Goal: Task Accomplishment & Management: Complete application form

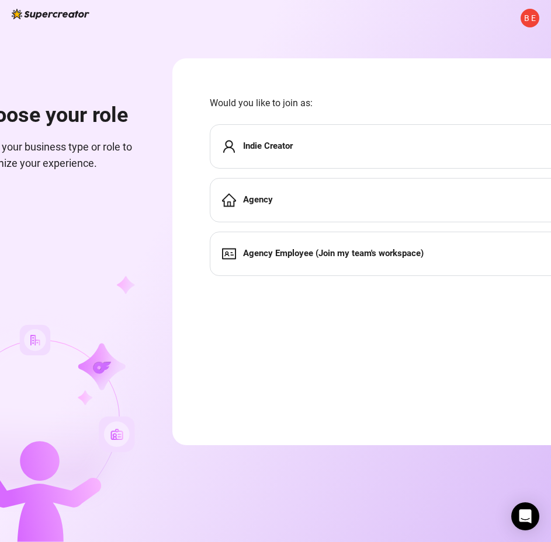
click at [201, 245] on form "Would you like to join as: Indie Creator Agency Agency Employee (Join my team's…" at bounding box center [394, 251] width 445 height 387
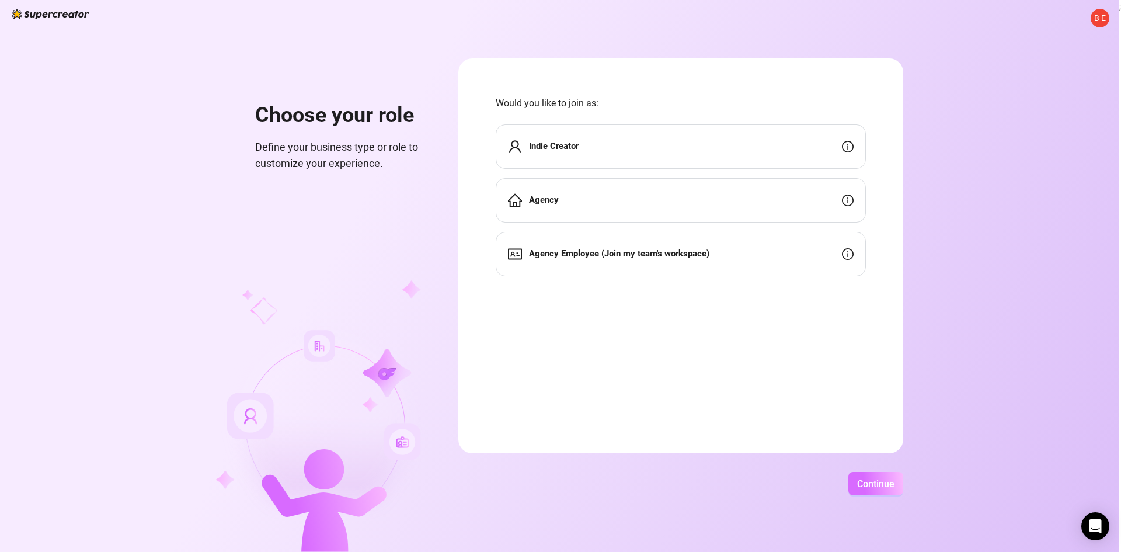
click at [559, 493] on button "Continue" at bounding box center [875, 483] width 55 height 23
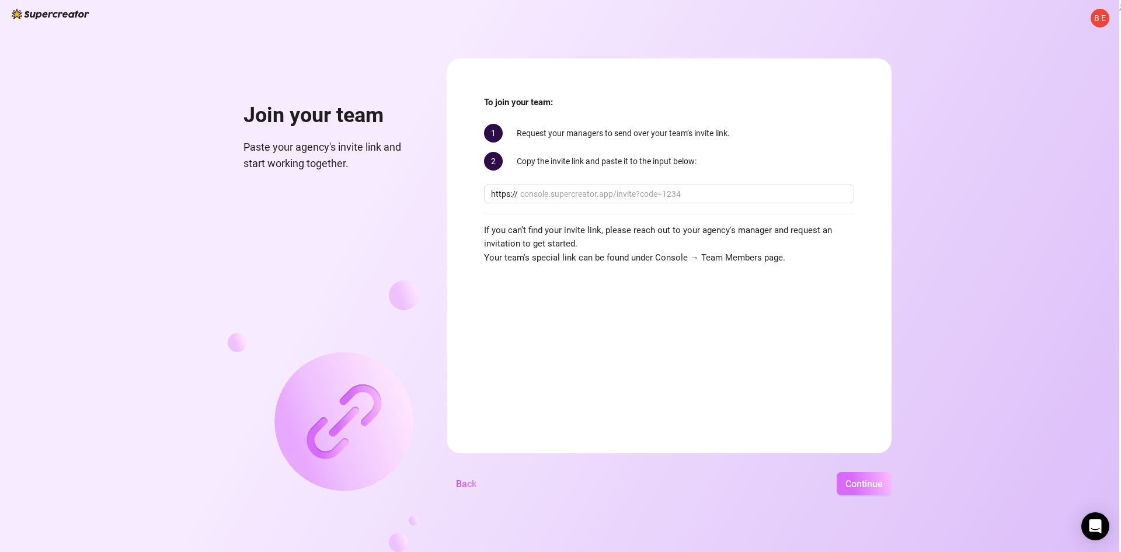
click at [559, 483] on span "Continue" at bounding box center [863, 483] width 37 height 11
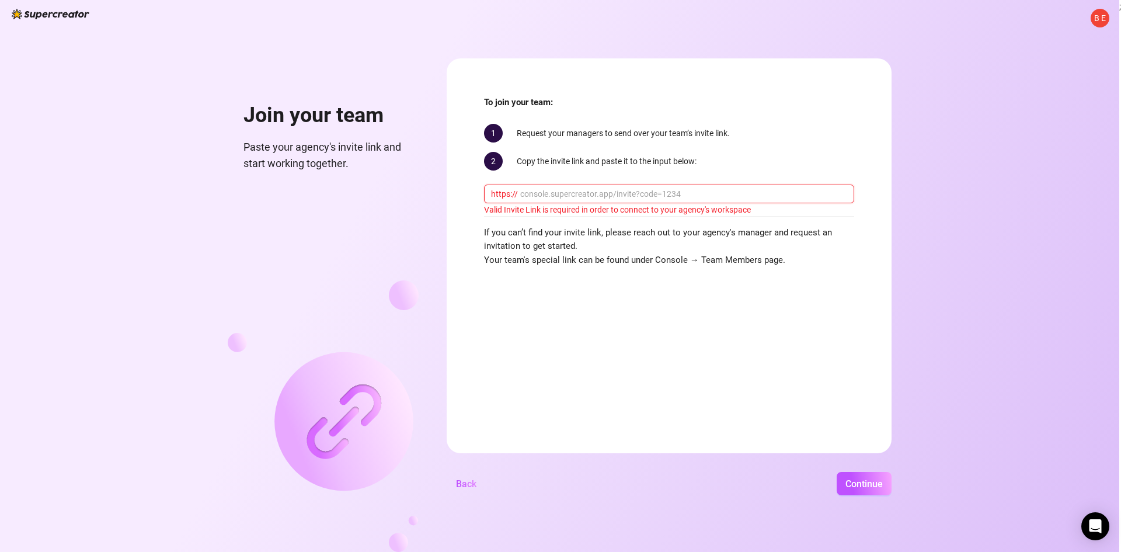
drag, startPoint x: 593, startPoint y: 194, endPoint x: 619, endPoint y: 205, distance: 28.0
click at [559, 194] on input "text" at bounding box center [683, 193] width 327 height 13
paste input "[DOMAIN_NAME][URL]"
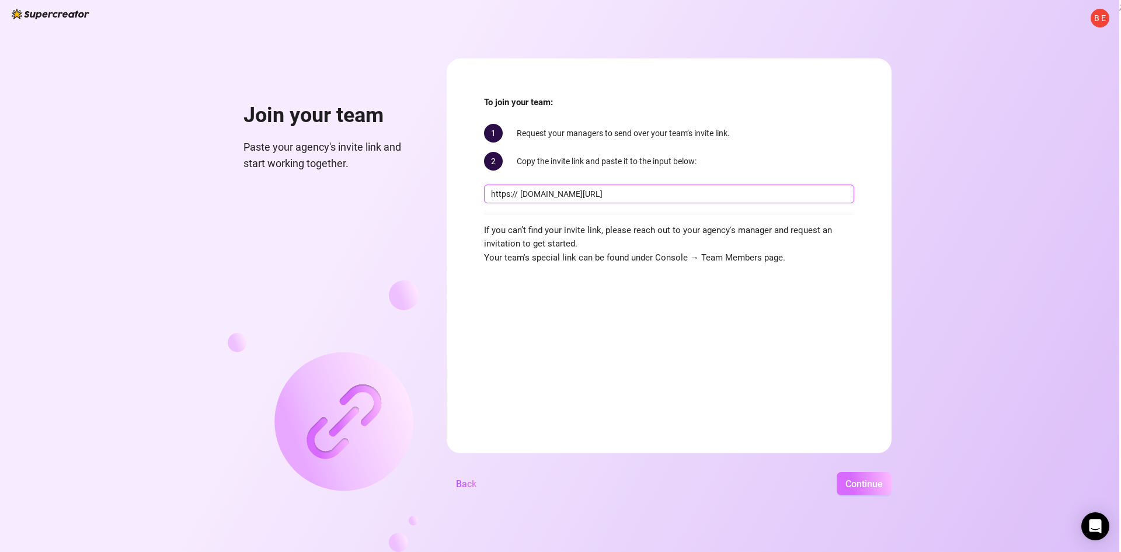
type input "[DOMAIN_NAME][URL]"
click at [559, 487] on span "Continue" at bounding box center [863, 483] width 37 height 11
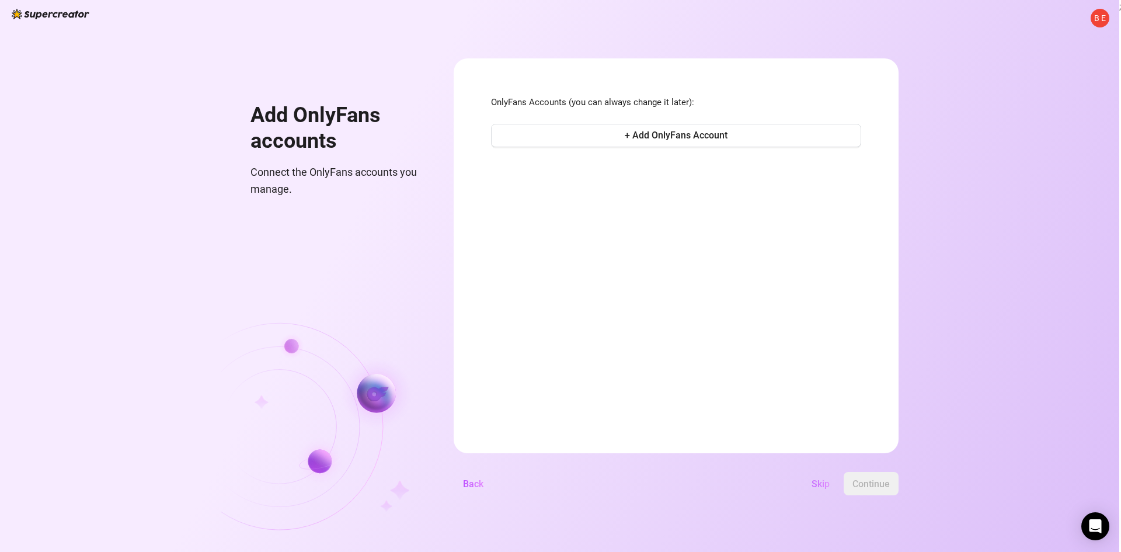
click at [559, 489] on span "Skip" at bounding box center [821, 483] width 18 height 11
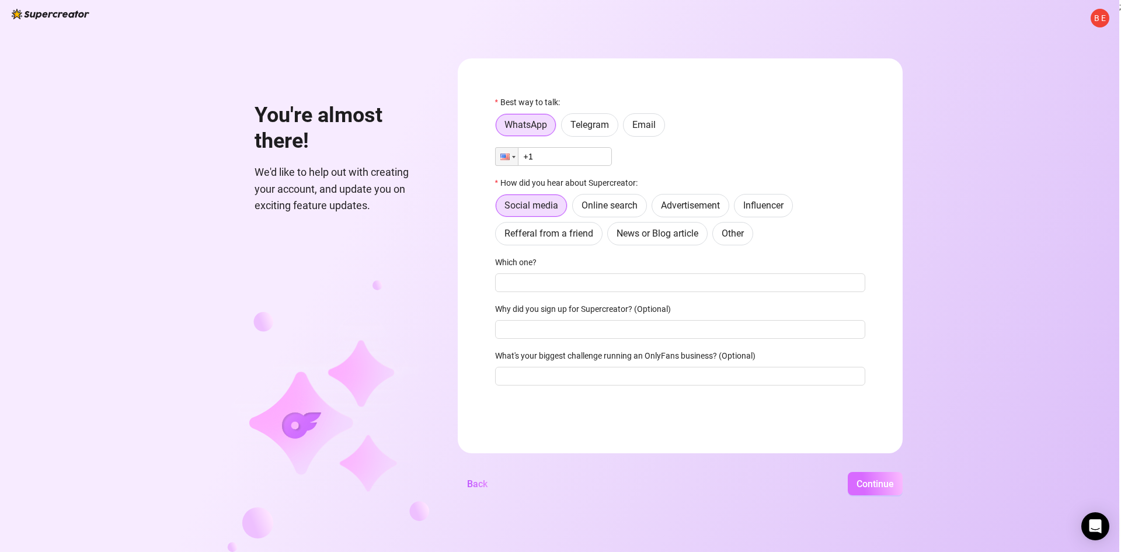
click at [559, 483] on span "Continue" at bounding box center [874, 483] width 37 height 11
click at [559, 123] on span "Email" at bounding box center [643, 124] width 23 height 11
click at [559, 128] on input "Email" at bounding box center [626, 128] width 0 height 0
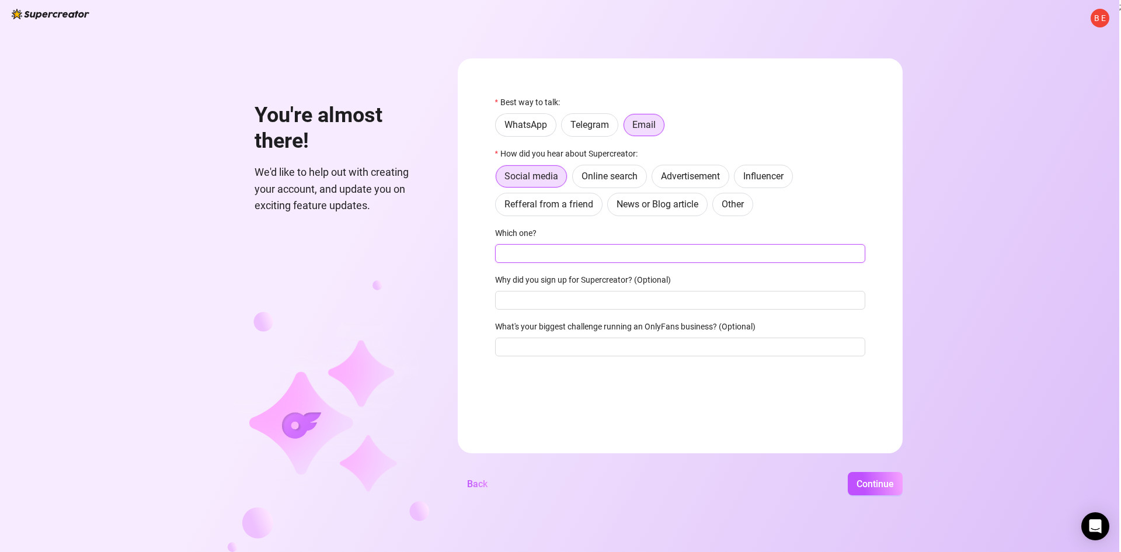
click at [559, 257] on input "Which one?" at bounding box center [680, 253] width 370 height 19
click at [559, 186] on label "Online search" at bounding box center [609, 176] width 75 height 23
click at [559, 179] on input "Online search" at bounding box center [576, 179] width 0 height 0
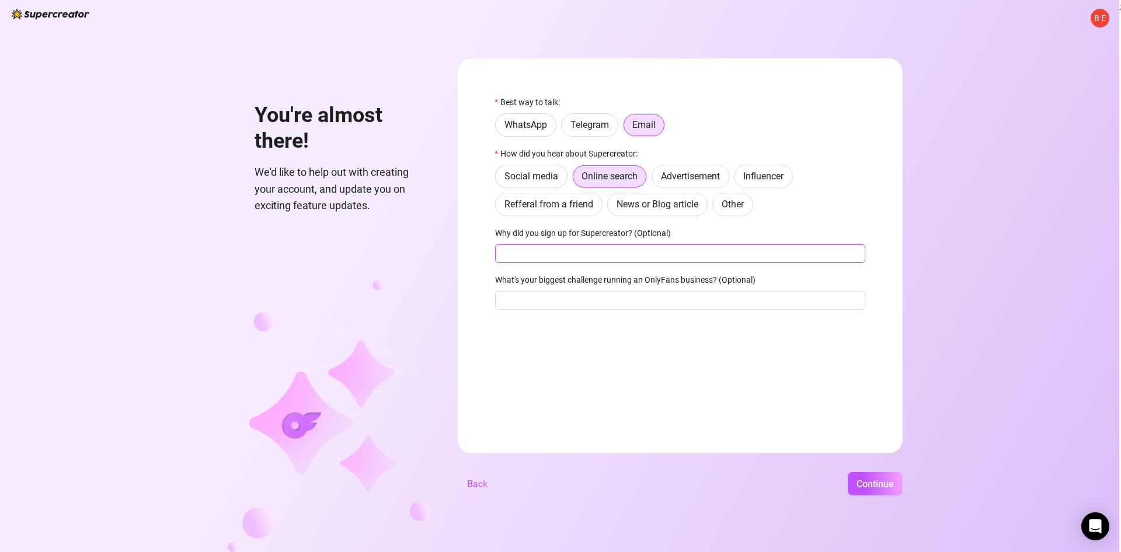
click at [559, 260] on input "Why did you sign up for Supercreator? (Optional)" at bounding box center [680, 253] width 370 height 19
type input "asd"
click at [559, 309] on input "What's your biggest challenge running an OnlyFans business? (Optional)" at bounding box center [680, 300] width 370 height 19
type input "asd"
click at [559, 482] on span "Continue" at bounding box center [874, 483] width 37 height 11
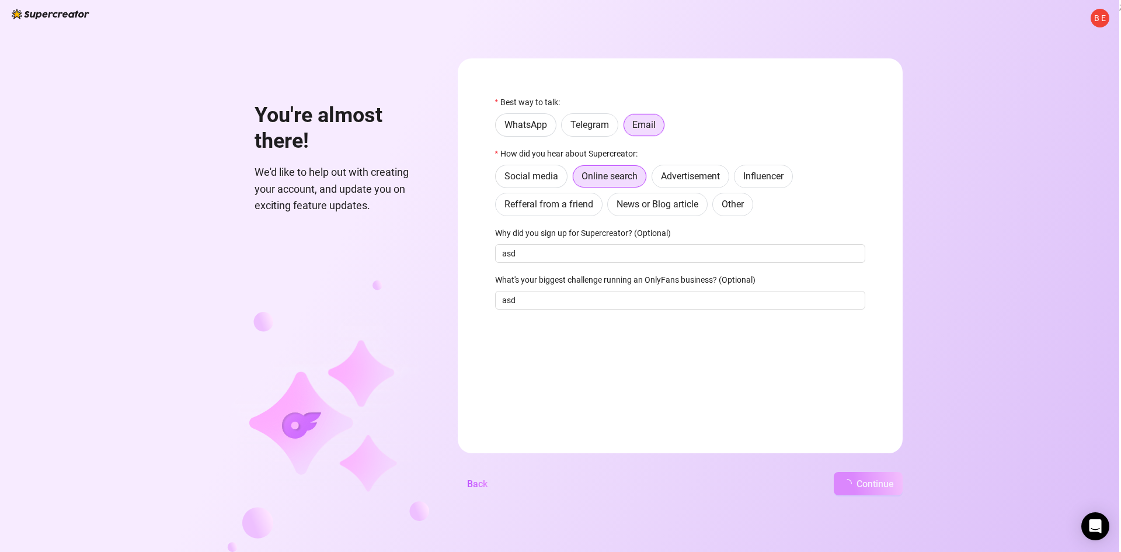
click at [559, 484] on span "Continue" at bounding box center [874, 483] width 37 height 11
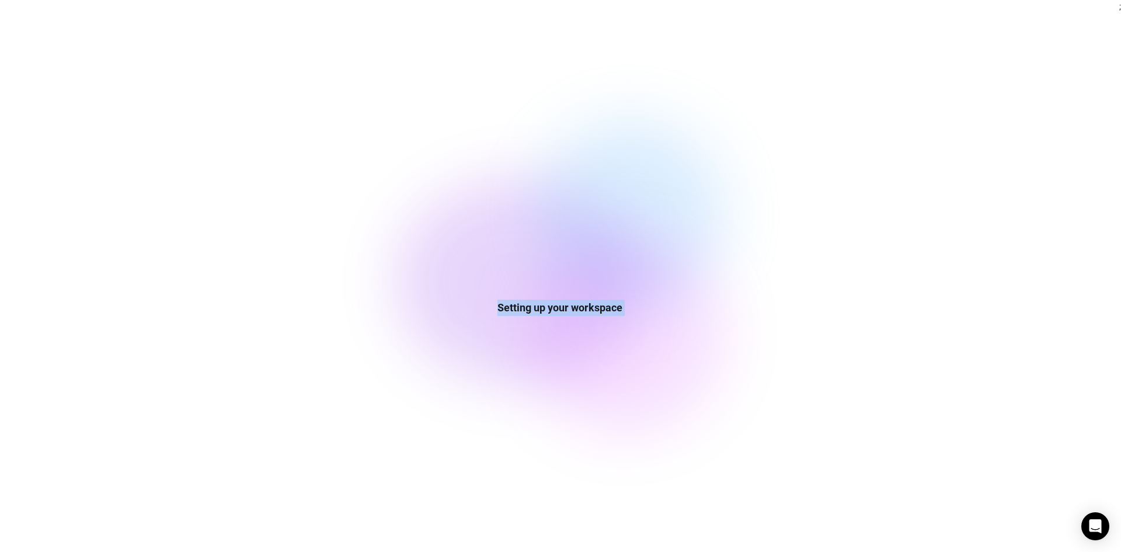
click at [559, 485] on div "Setting up your workspace" at bounding box center [559, 276] width 1119 height 552
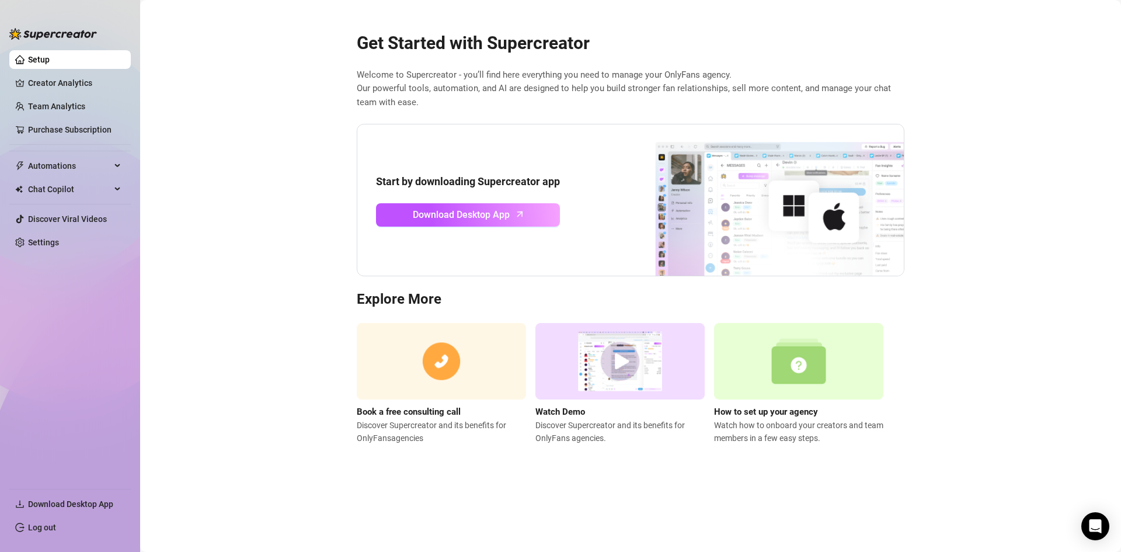
click at [50, 61] on link "Setup" at bounding box center [39, 59] width 22 height 9
click at [58, 26] on div at bounding box center [53, 28] width 88 height 35
click at [63, 111] on link "Team Analytics" at bounding box center [56, 106] width 57 height 9
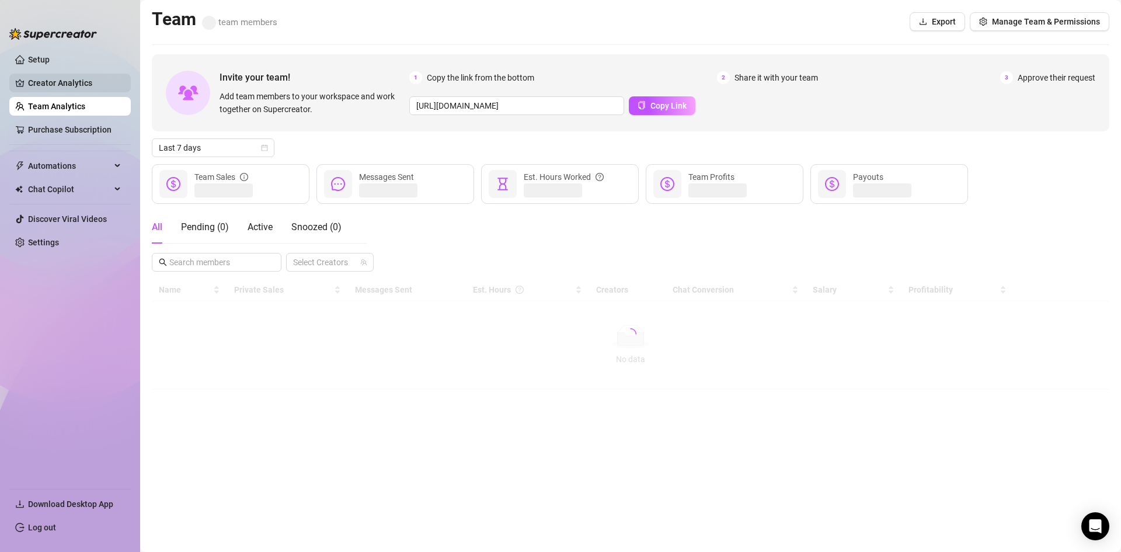
click at [71, 88] on link "Creator Analytics" at bounding box center [74, 83] width 93 height 19
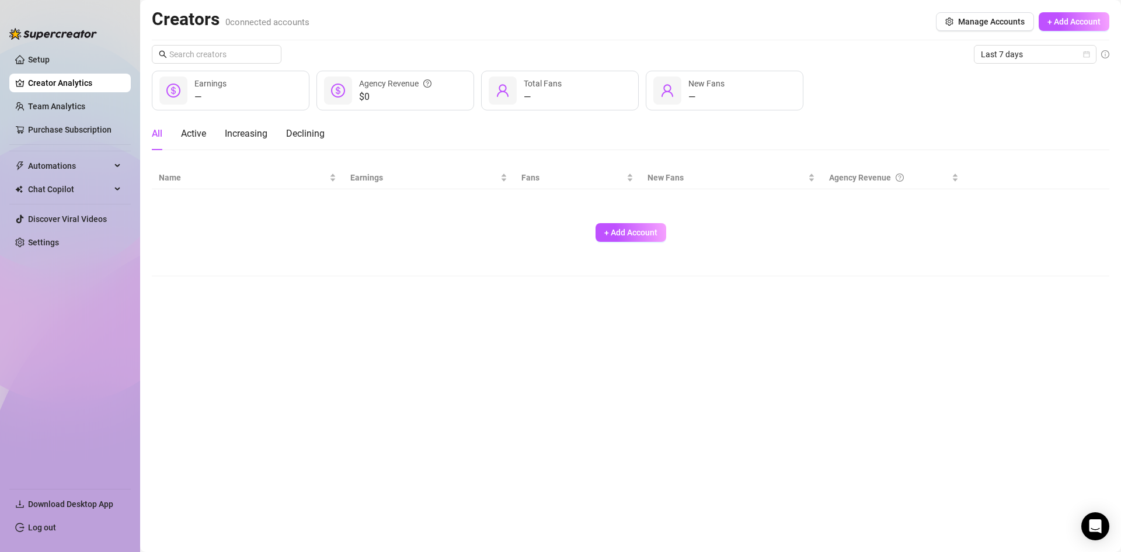
click at [66, 70] on ul "Setup Creator Analytics Team Analytics Purchase Subscription Automations Chat C…" at bounding box center [69, 265] width 121 height 438
click at [43, 241] on link "Settings" at bounding box center [43, 242] width 31 height 9
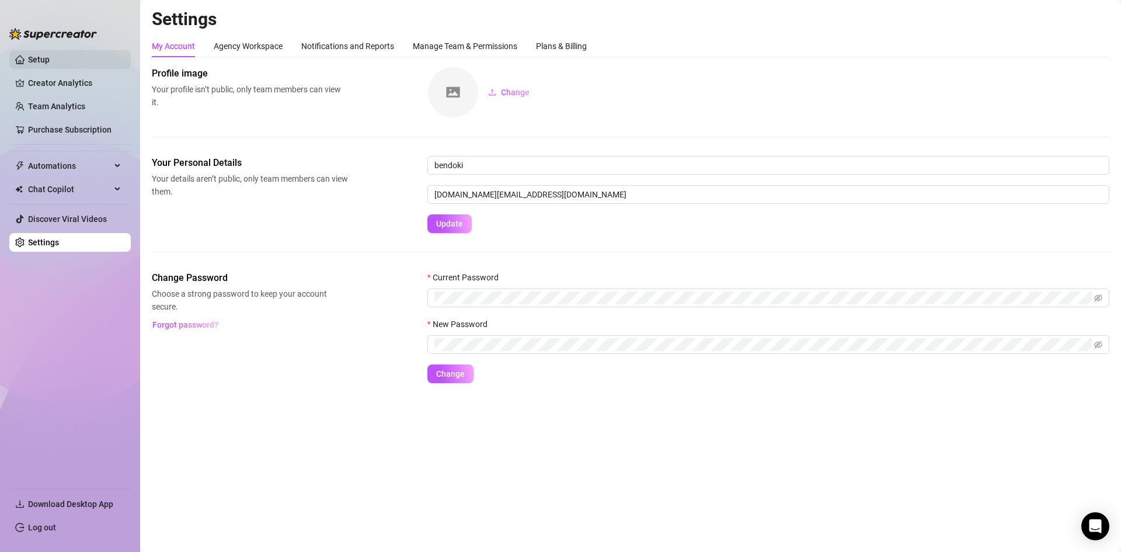
click at [50, 64] on link "Setup" at bounding box center [39, 59] width 22 height 9
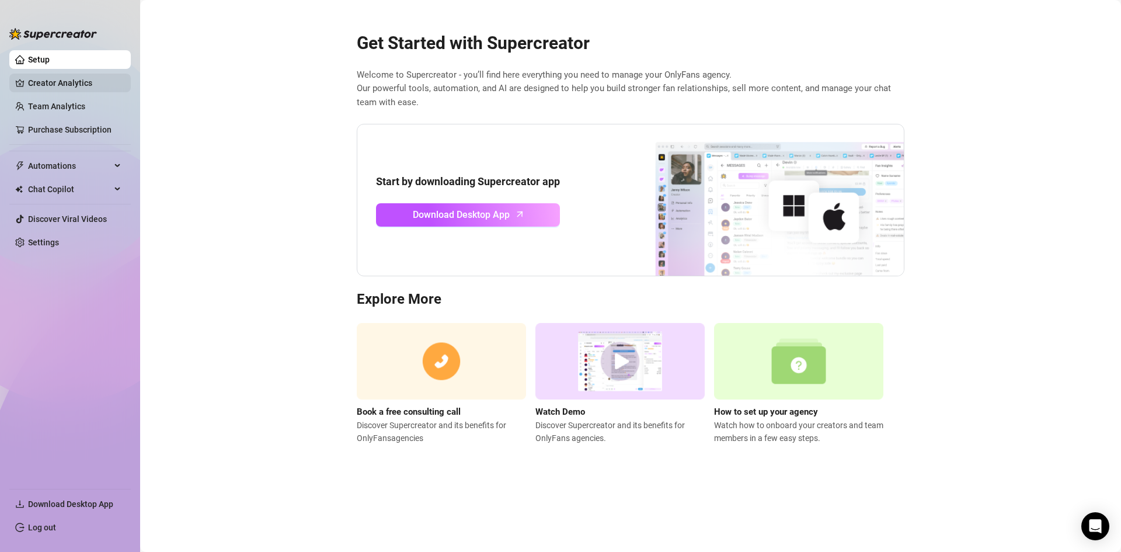
click at [69, 76] on link "Creator Analytics" at bounding box center [74, 83] width 93 height 19
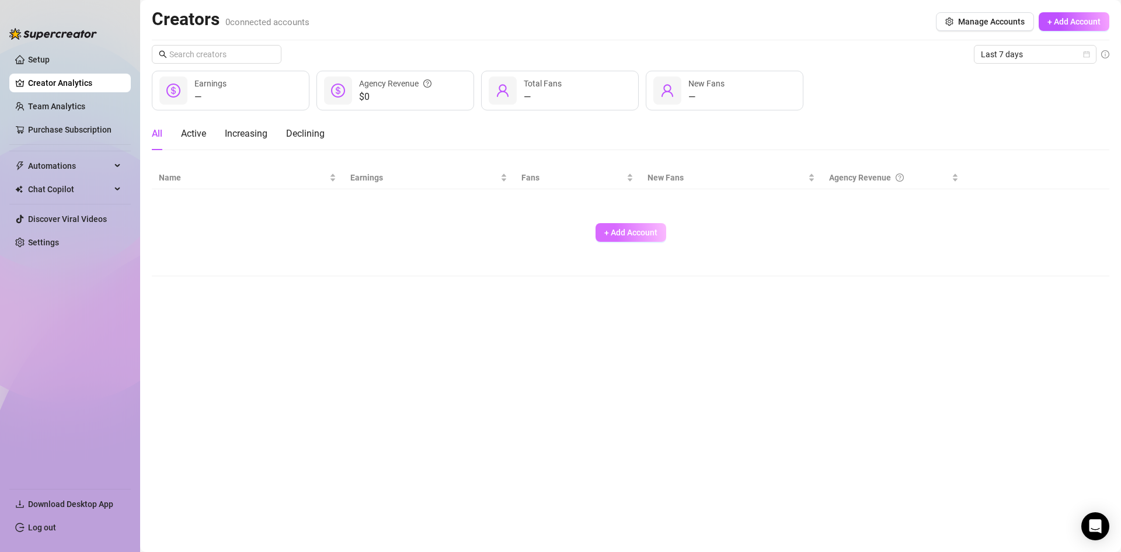
click at [559, 228] on span "+ Add Account" at bounding box center [630, 232] width 53 height 9
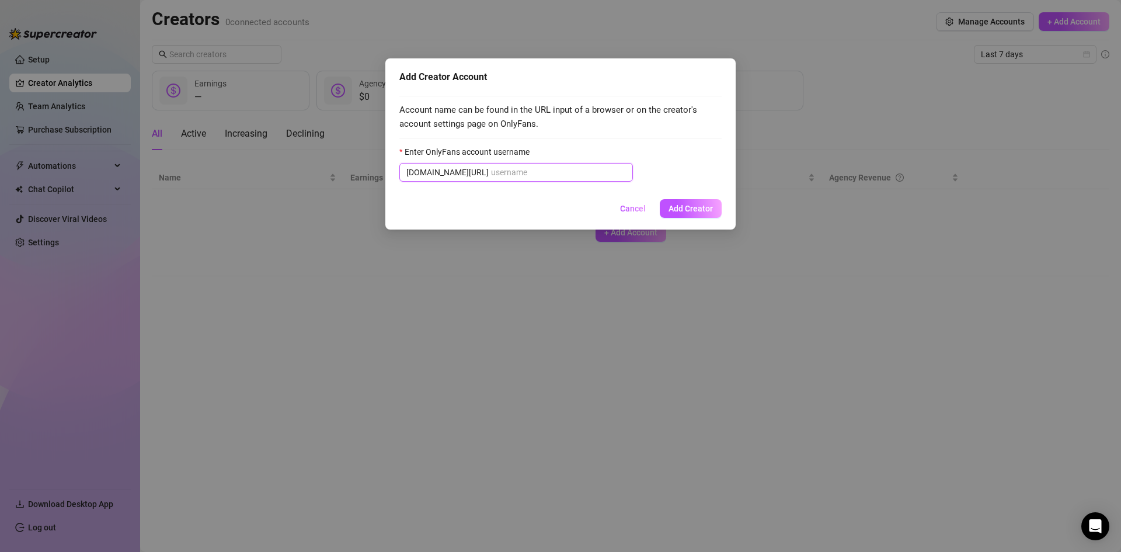
click at [511, 169] on input "Enter OnlyFans account username" at bounding box center [558, 172] width 135 height 13
click at [248, 180] on div "Add Creator Account Account name can be found in the URL input of a browser or …" at bounding box center [560, 276] width 1121 height 552
